Goal: Task Accomplishment & Management: Use online tool/utility

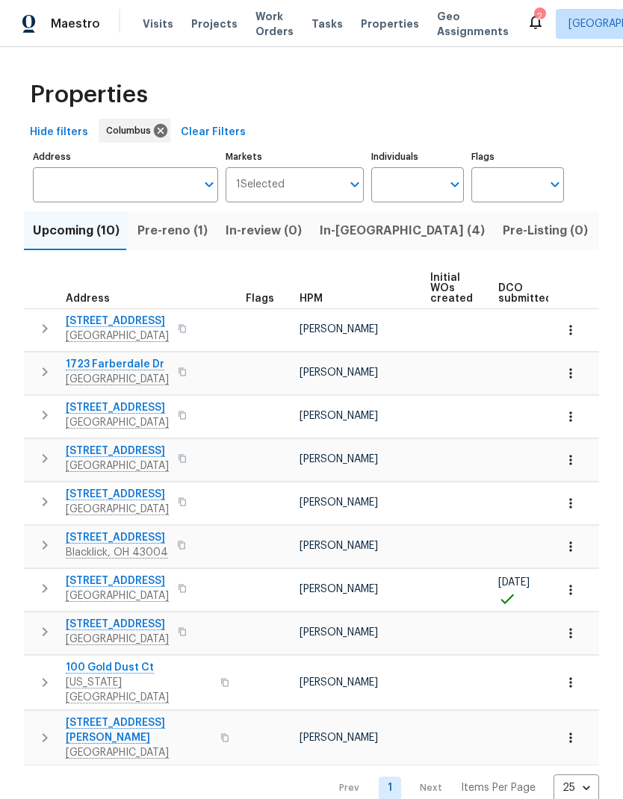
click at [360, 234] on span "In-[GEOGRAPHIC_DATA] (4)" at bounding box center [402, 230] width 165 height 21
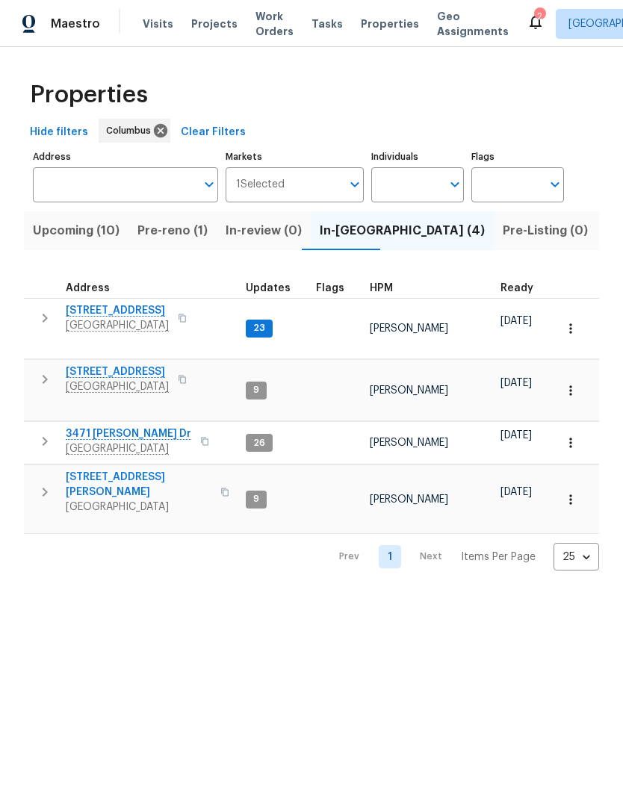
click at [34, 311] on button "button" at bounding box center [45, 318] width 30 height 30
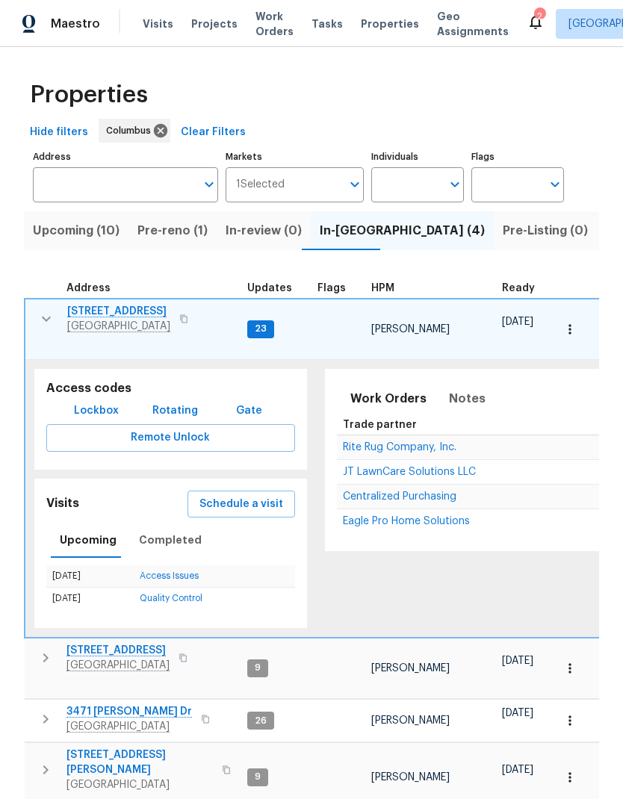
click at [43, 311] on icon "button" at bounding box center [46, 319] width 18 height 18
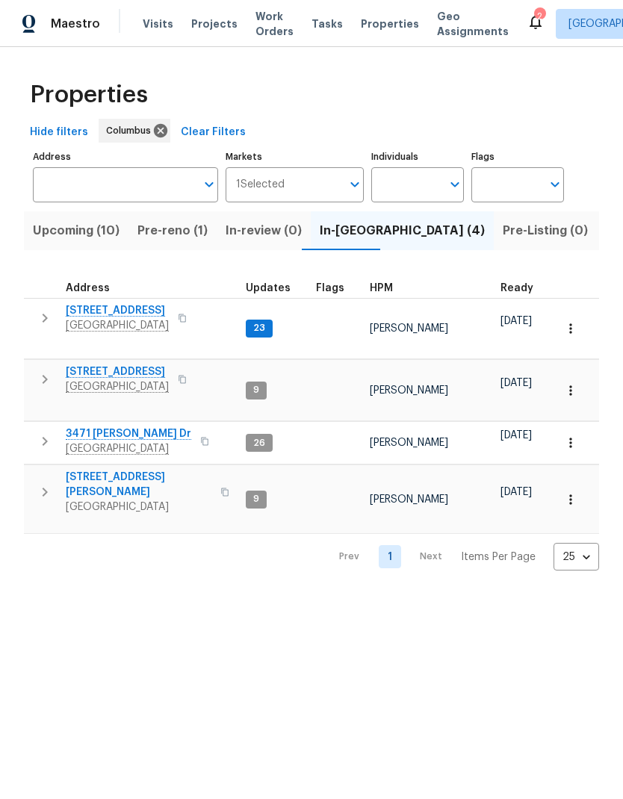
click at [179, 226] on span "Pre-reno (1)" at bounding box center [172, 230] width 70 height 21
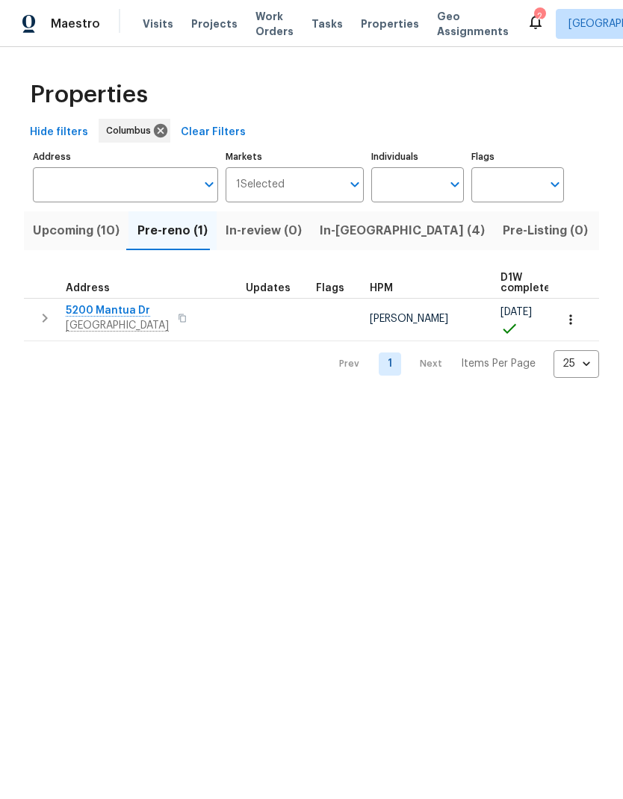
click at [108, 291] on div "Address" at bounding box center [95, 288] width 58 height 10
click at [121, 314] on span "5200 Mantua Dr" at bounding box center [117, 310] width 103 height 15
click at [351, 235] on span "In-[GEOGRAPHIC_DATA] (4)" at bounding box center [402, 230] width 165 height 21
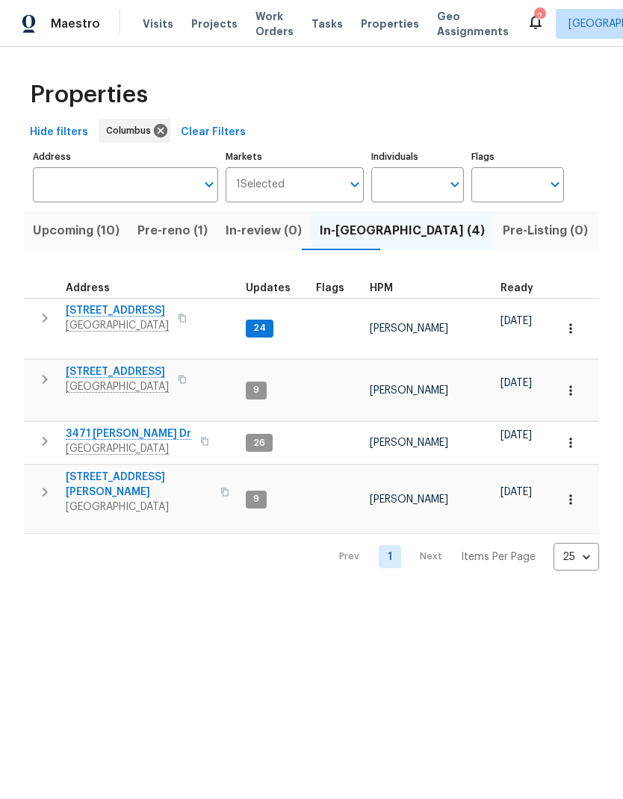
click at [37, 308] on button "button" at bounding box center [45, 318] width 30 height 30
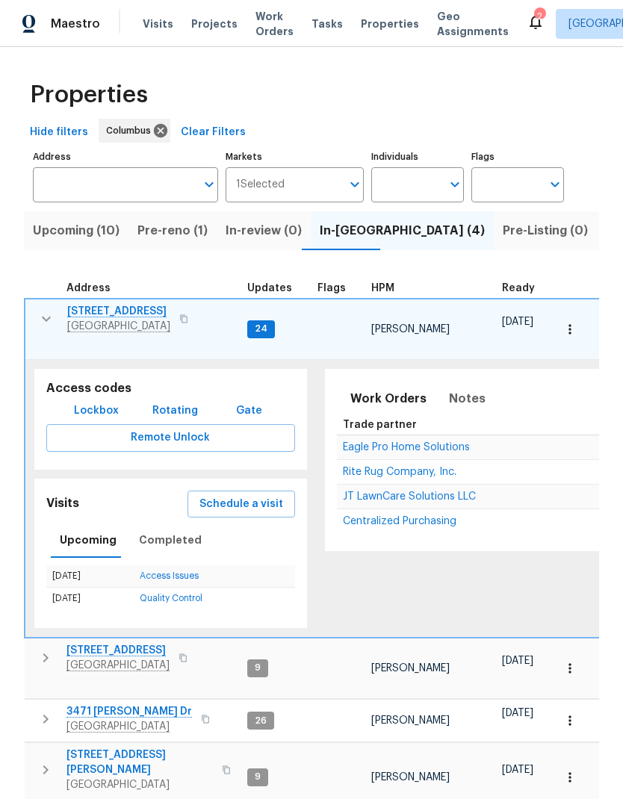
click at [42, 315] on icon "button" at bounding box center [46, 319] width 18 height 18
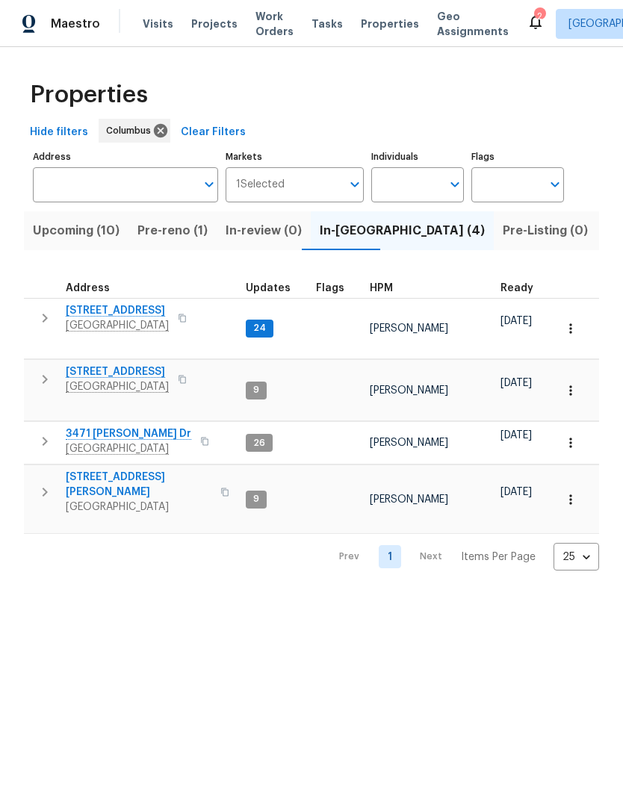
click at [51, 373] on icon "button" at bounding box center [45, 379] width 18 height 18
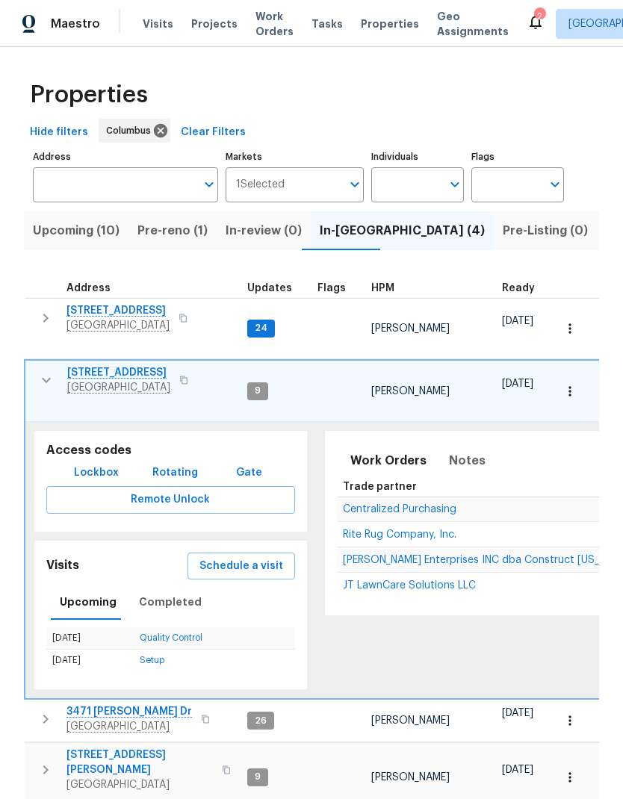
click at [52, 371] on icon "button" at bounding box center [46, 380] width 18 height 18
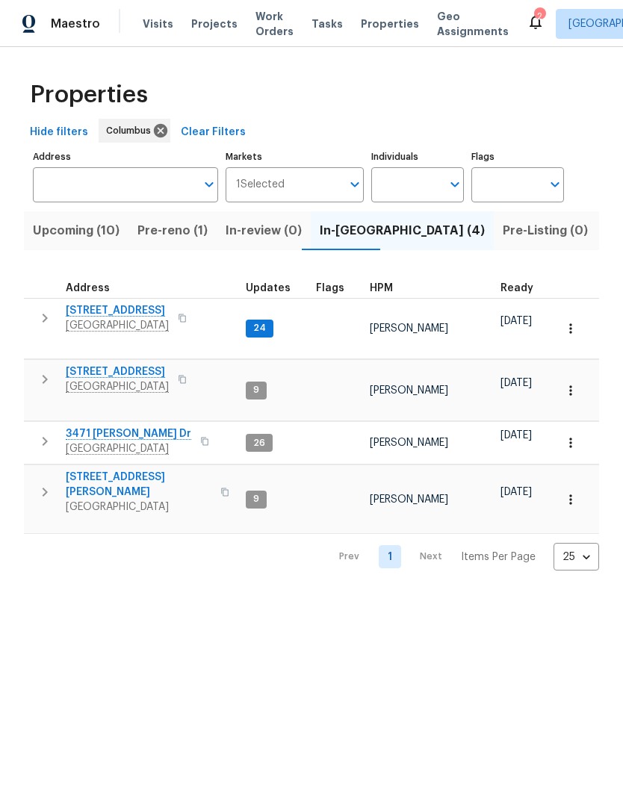
click at [53, 432] on icon "button" at bounding box center [45, 441] width 18 height 18
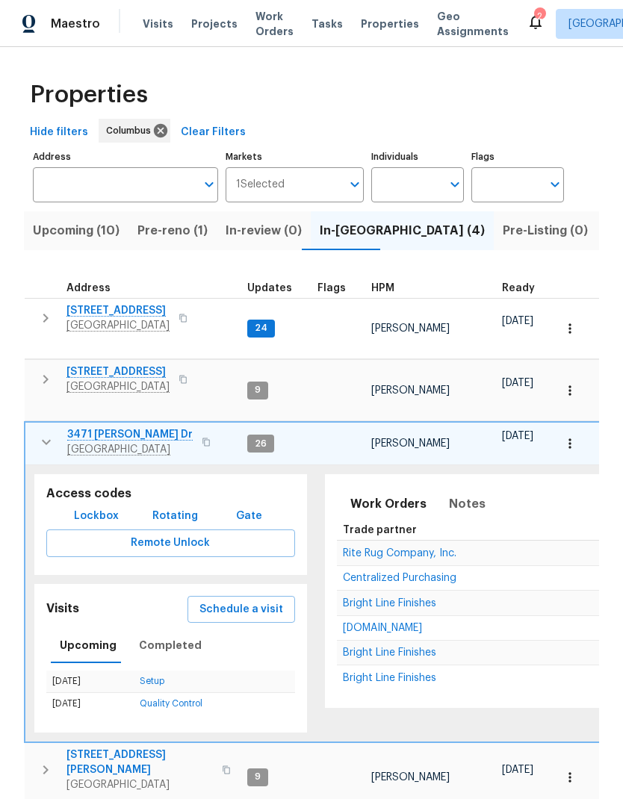
scroll to position [12, 0]
click at [54, 433] on icon "button" at bounding box center [46, 442] width 18 height 18
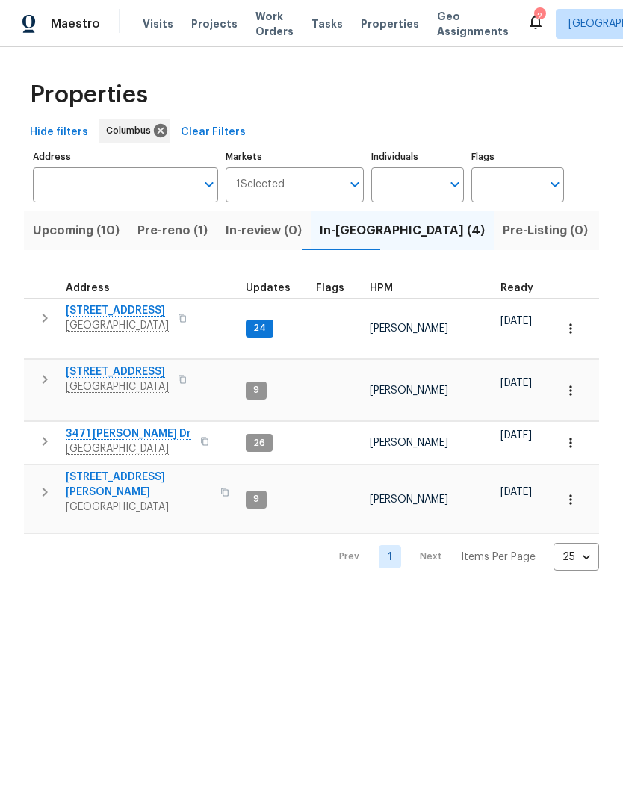
click at [53, 465] on td "[STREET_ADDRESS][PERSON_NAME]" at bounding box center [132, 492] width 216 height 54
click at [43, 483] on icon "button" at bounding box center [45, 492] width 18 height 18
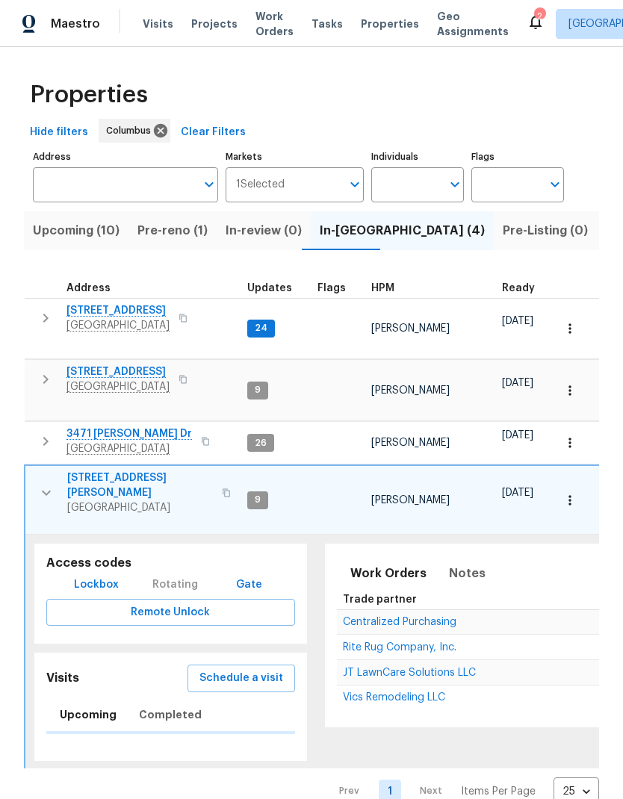
scroll to position [0, 0]
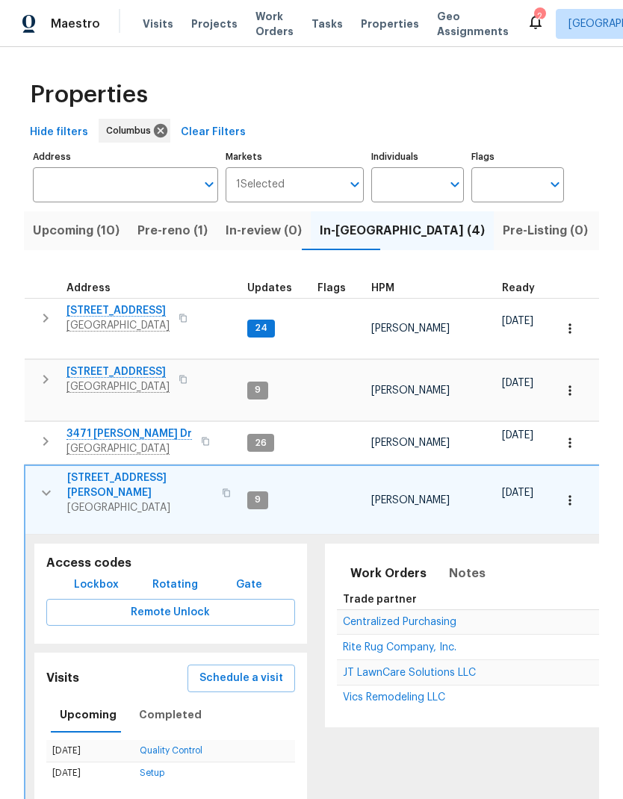
click at [40, 471] on button "button" at bounding box center [46, 493] width 30 height 45
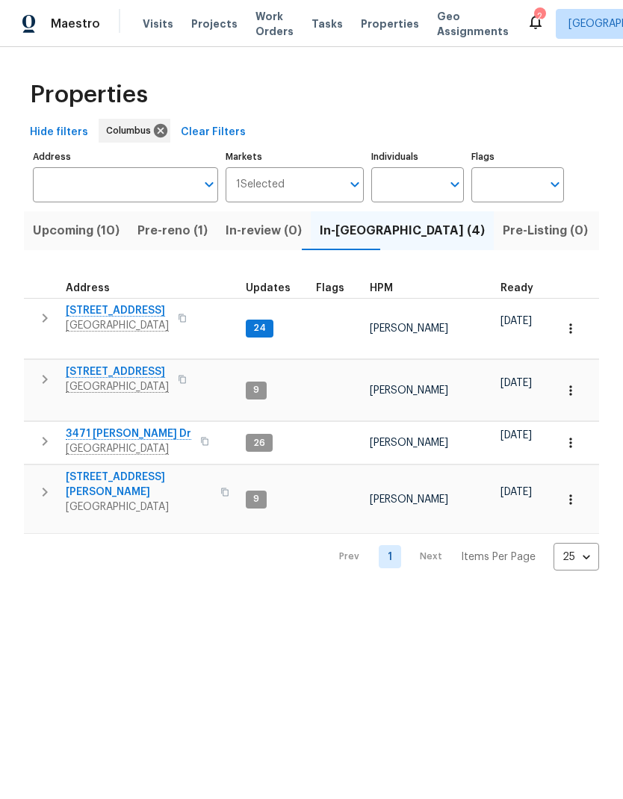
click at [46, 370] on icon "button" at bounding box center [45, 379] width 18 height 18
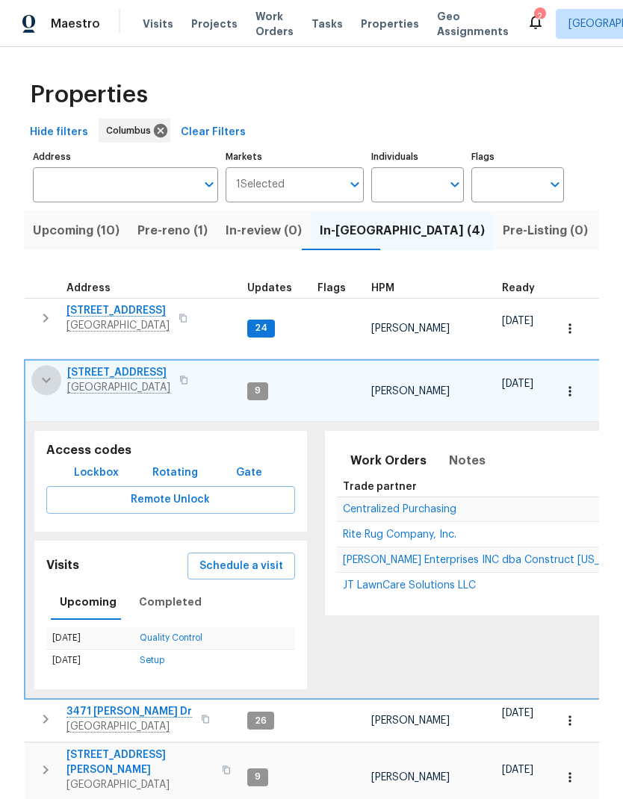
click at [53, 371] on icon "button" at bounding box center [46, 380] width 18 height 18
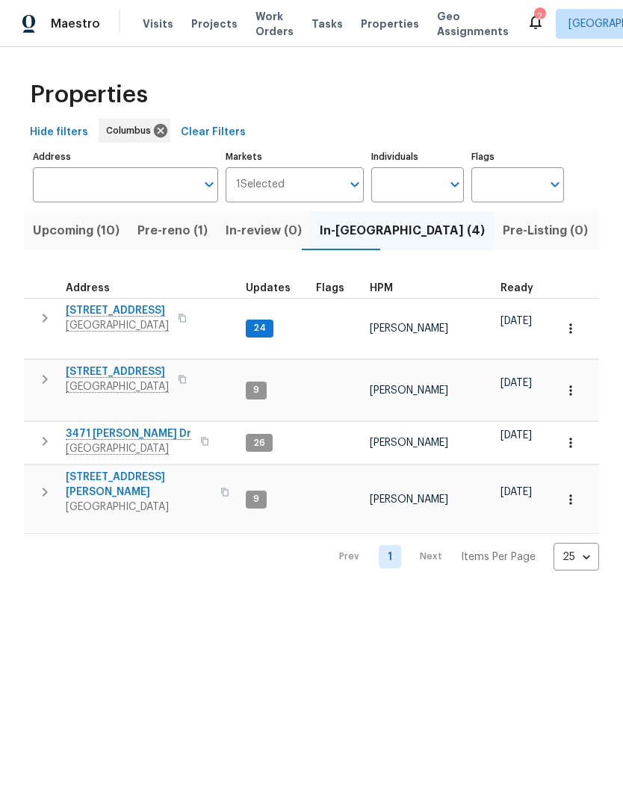
click at [49, 432] on icon "button" at bounding box center [45, 441] width 18 height 18
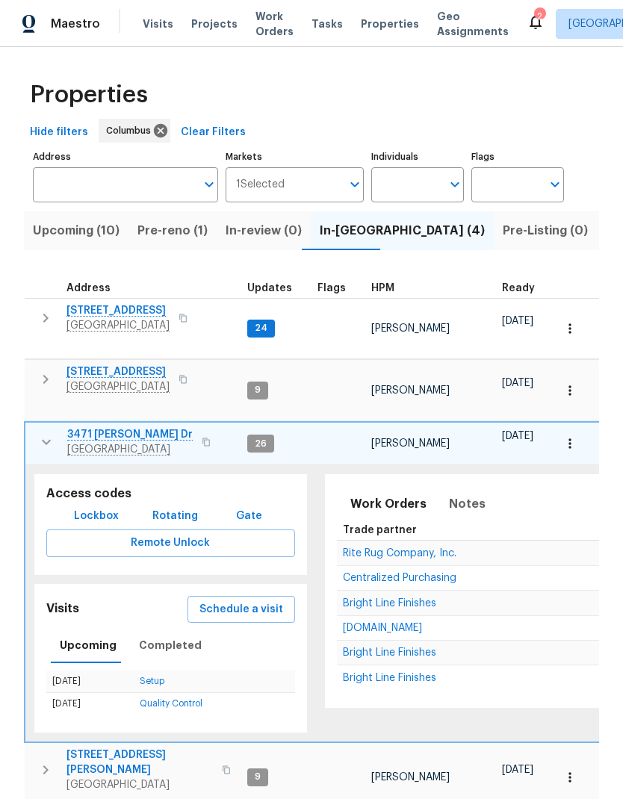
click at [45, 433] on icon "button" at bounding box center [46, 442] width 18 height 18
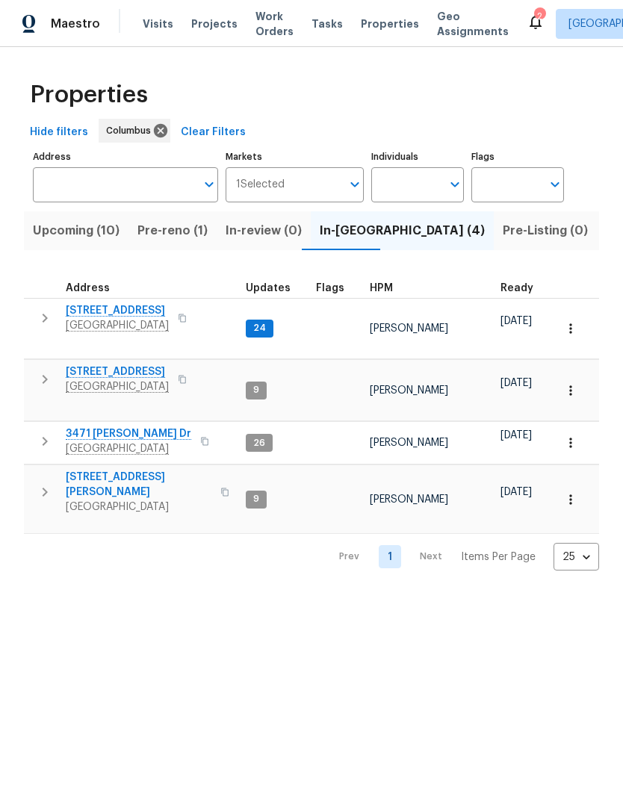
click at [45, 483] on icon "button" at bounding box center [45, 492] width 18 height 18
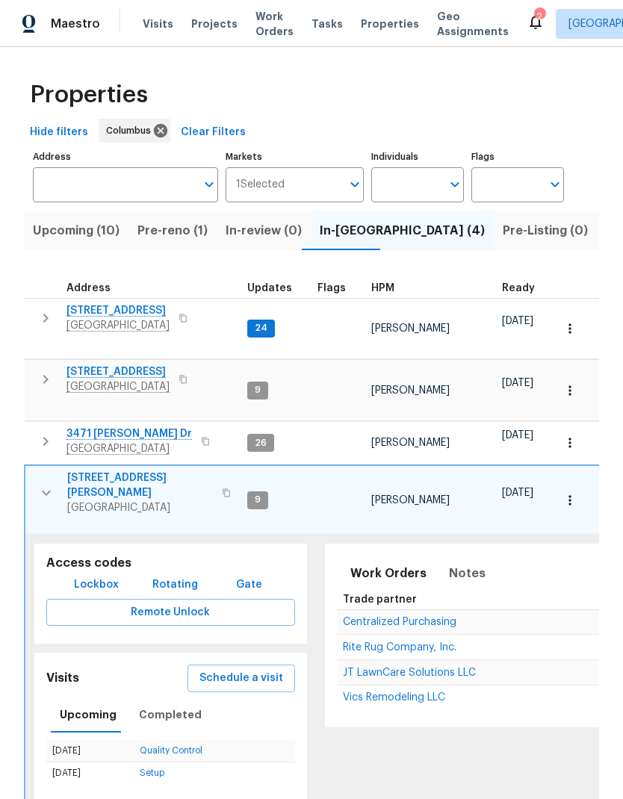
click at [43, 484] on icon "button" at bounding box center [46, 493] width 18 height 18
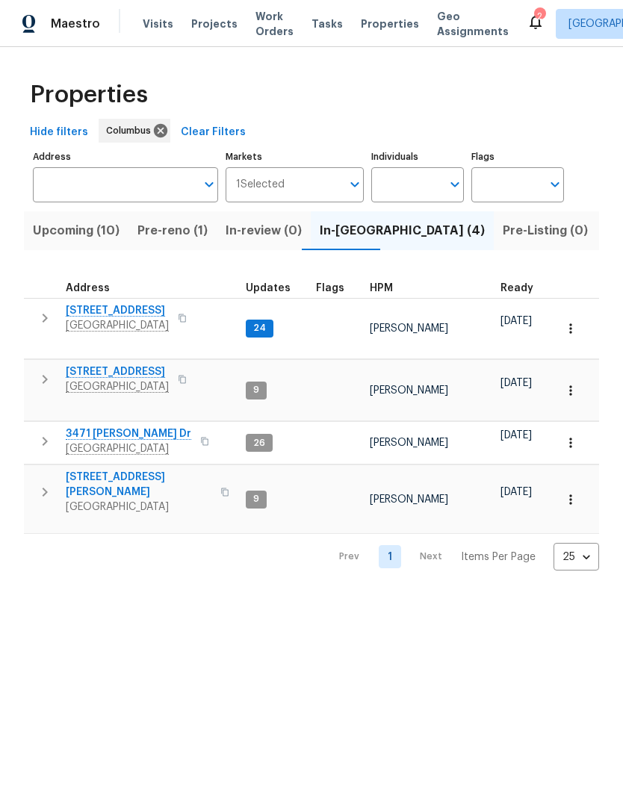
click at [161, 235] on span "Pre-reno (1)" at bounding box center [172, 230] width 70 height 21
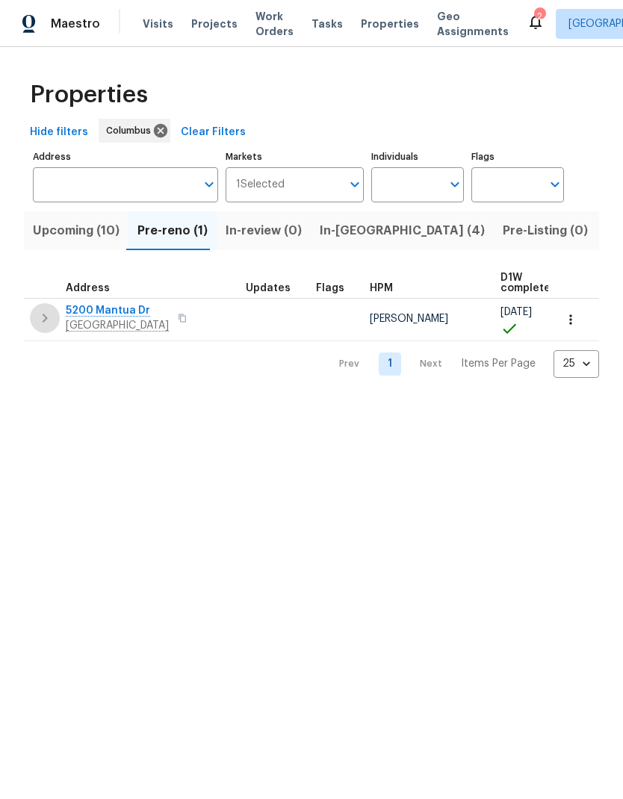
click at [37, 314] on icon "button" at bounding box center [45, 318] width 18 height 18
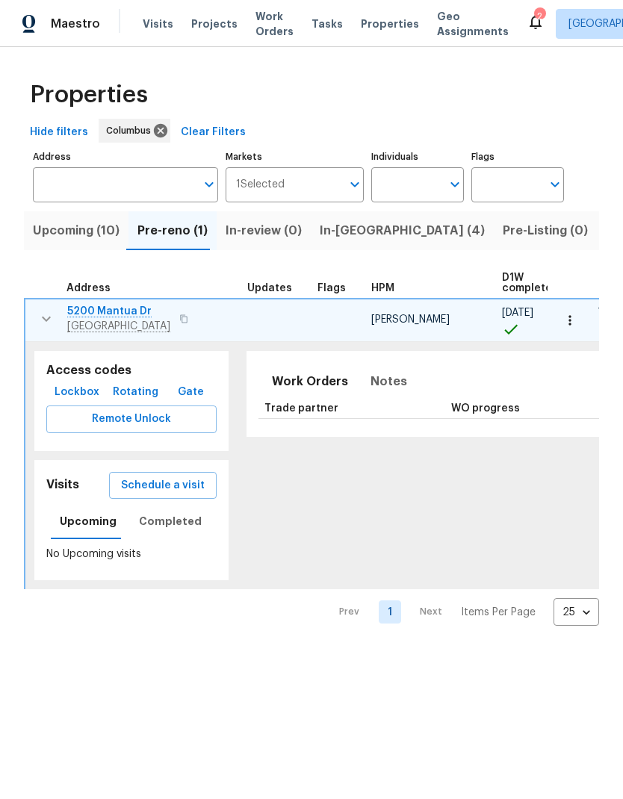
click at [164, 482] on span "Schedule a visit" at bounding box center [163, 486] width 84 height 19
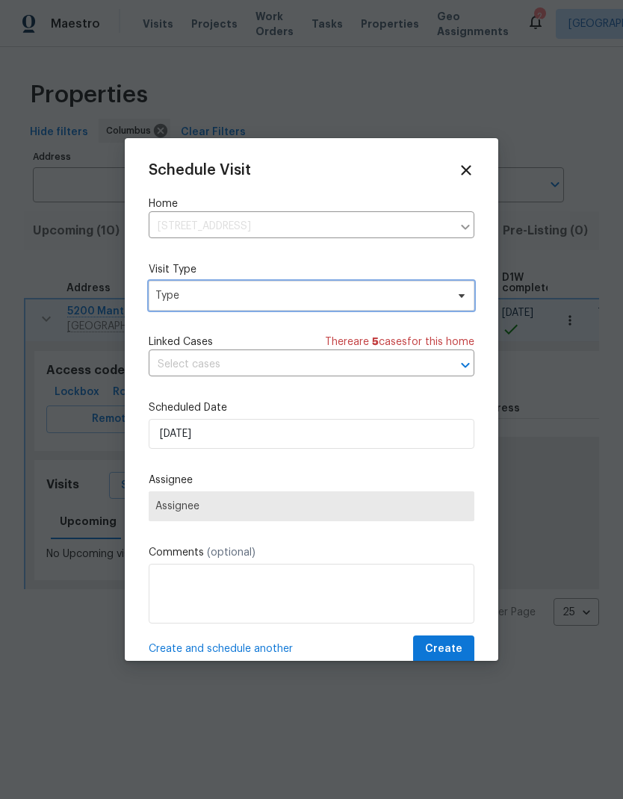
click at [419, 294] on span "Type" at bounding box center [300, 295] width 291 height 15
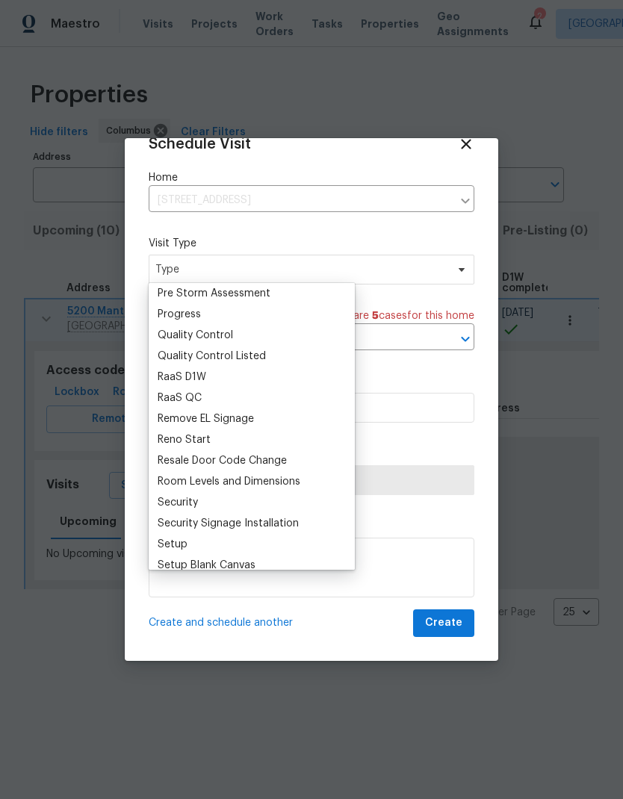
scroll to position [1009, 0]
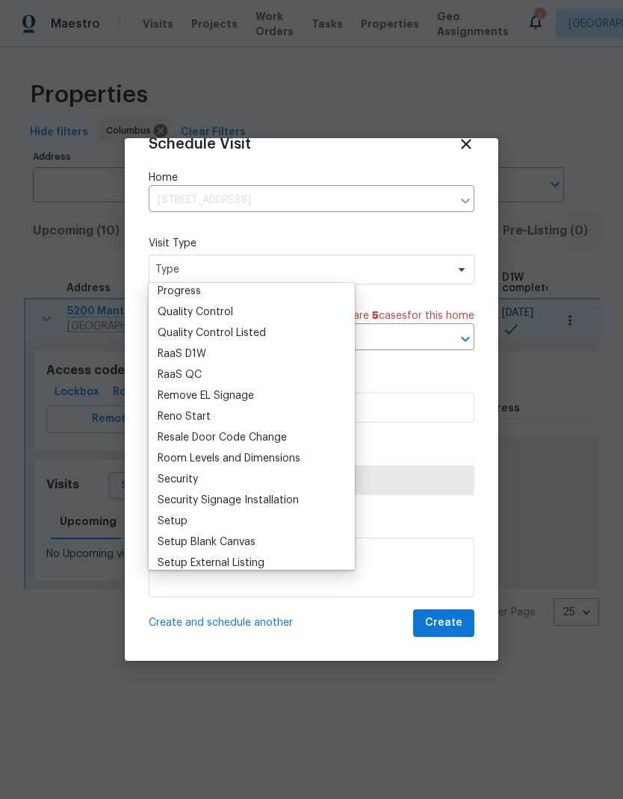
click at [230, 415] on div "Reno Start" at bounding box center [251, 416] width 197 height 21
click at [196, 415] on div "Reno Start" at bounding box center [184, 416] width 53 height 15
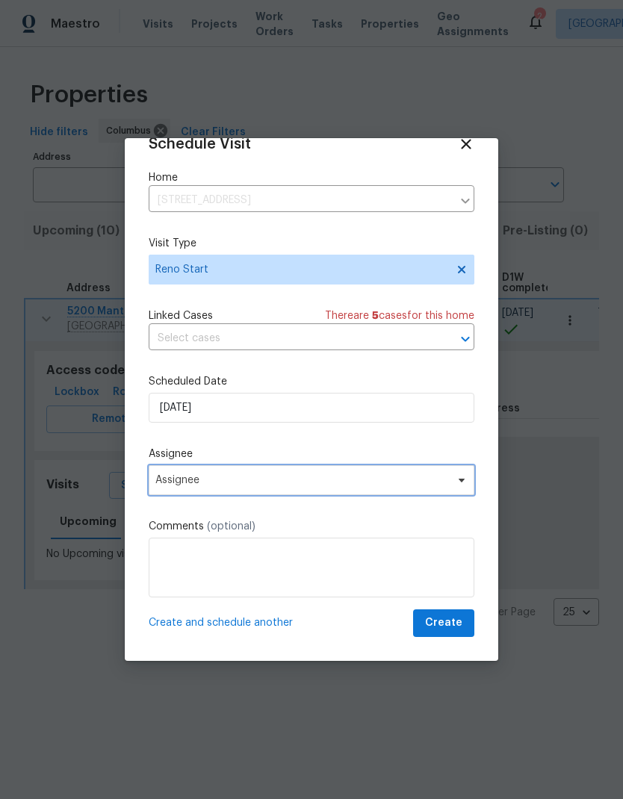
click at [377, 487] on span "Assignee" at bounding box center [312, 480] width 326 height 30
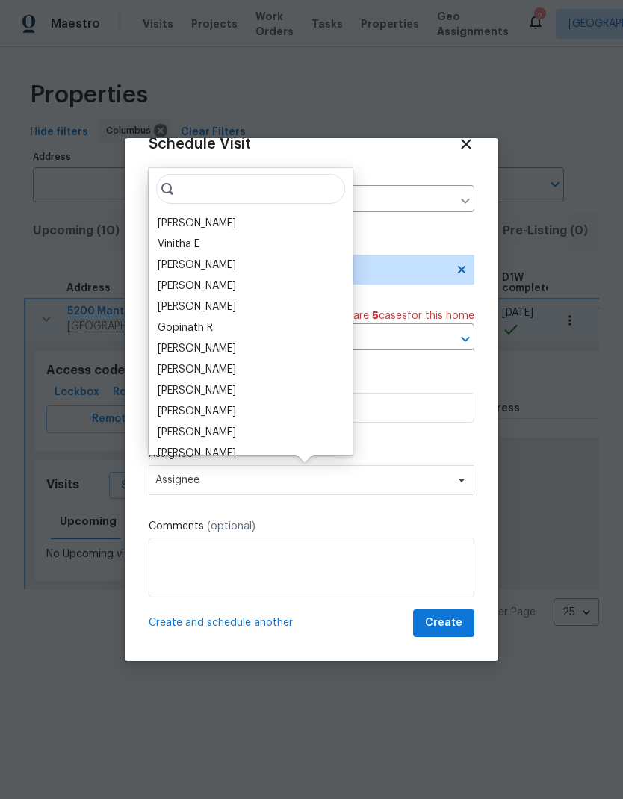
click at [236, 225] on div "[PERSON_NAME]" at bounding box center [197, 223] width 78 height 15
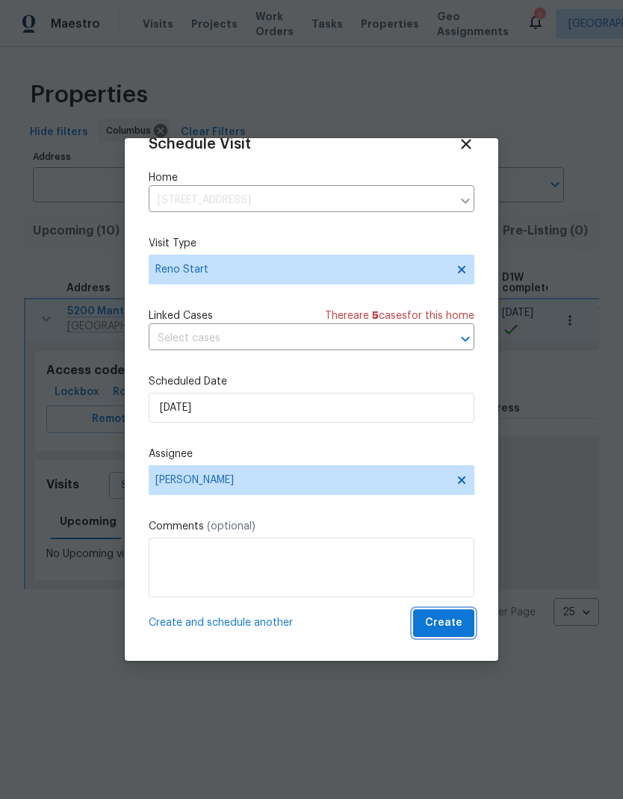
click at [459, 621] on span "Create" at bounding box center [443, 623] width 37 height 19
